Goal: Task Accomplishment & Management: Complete application form

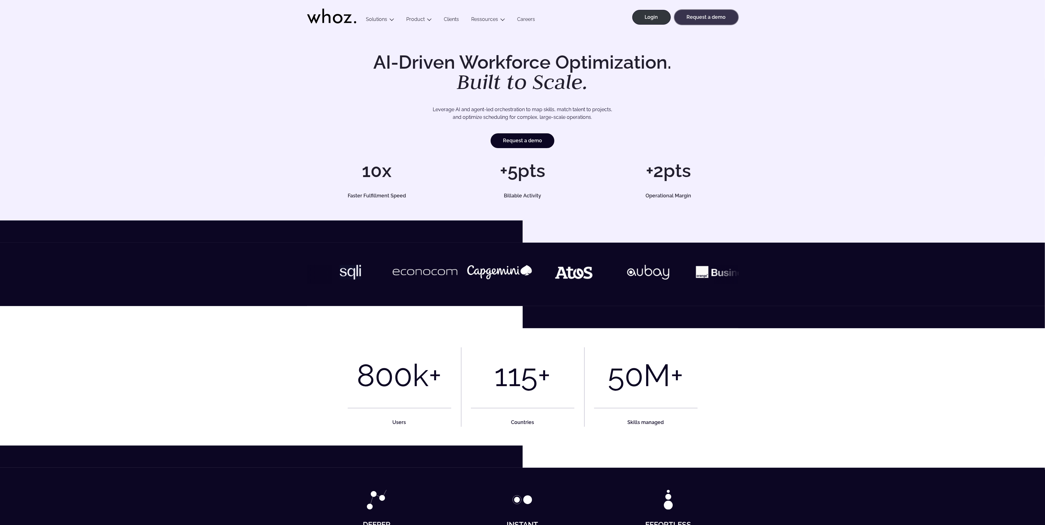
click at [709, 15] on link "Request a demo" at bounding box center [707, 17] width 64 height 15
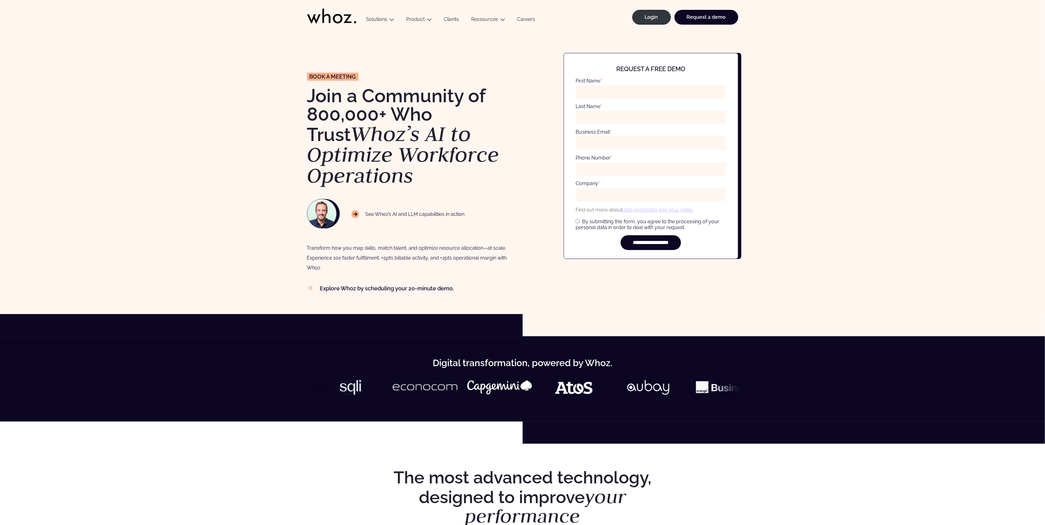
drag, startPoint x: 853, startPoint y: 34, endPoint x: 839, endPoint y: 22, distance: 18.6
click at [655, 18] on link "Login" at bounding box center [651, 17] width 39 height 15
